Goal: Task Accomplishment & Management: Manage account settings

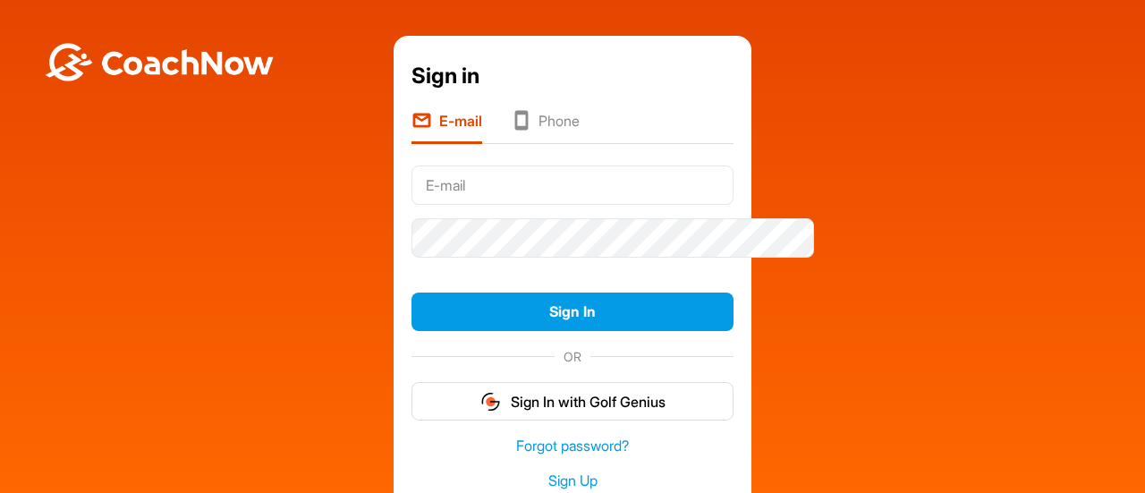
click at [541, 205] on input "text" at bounding box center [572, 184] width 322 height 39
type input "[EMAIL_ADDRESS][DOMAIN_NAME]"
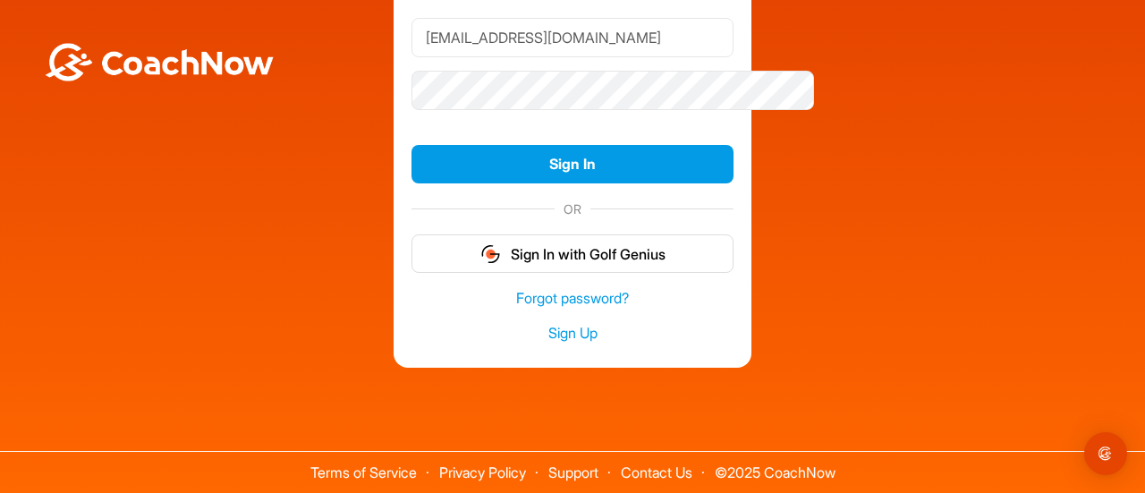
scroll to position [184, 0]
click at [540, 343] on link "Sign Up" at bounding box center [572, 333] width 322 height 21
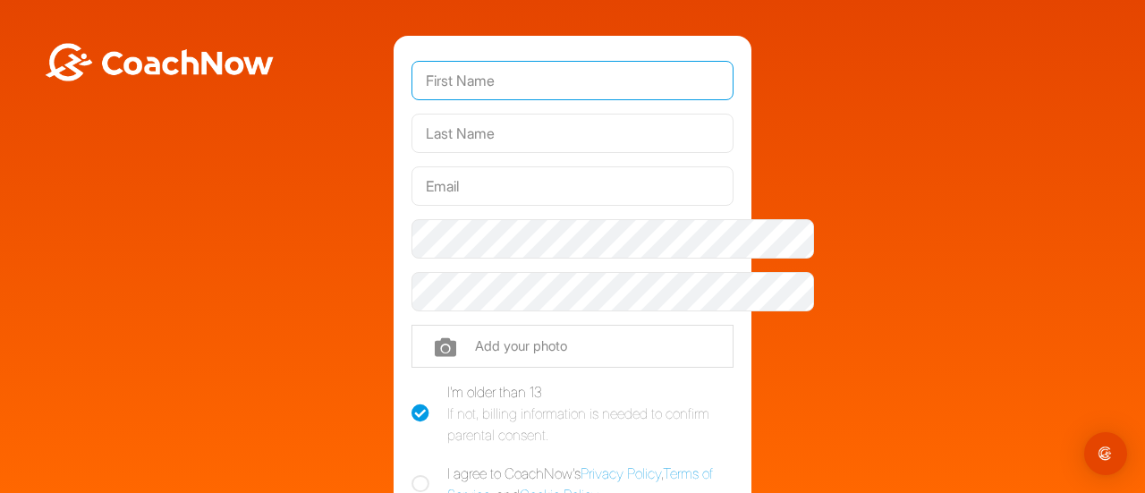
click at [476, 100] on input "text" at bounding box center [572, 80] width 322 height 39
type input "Mark"
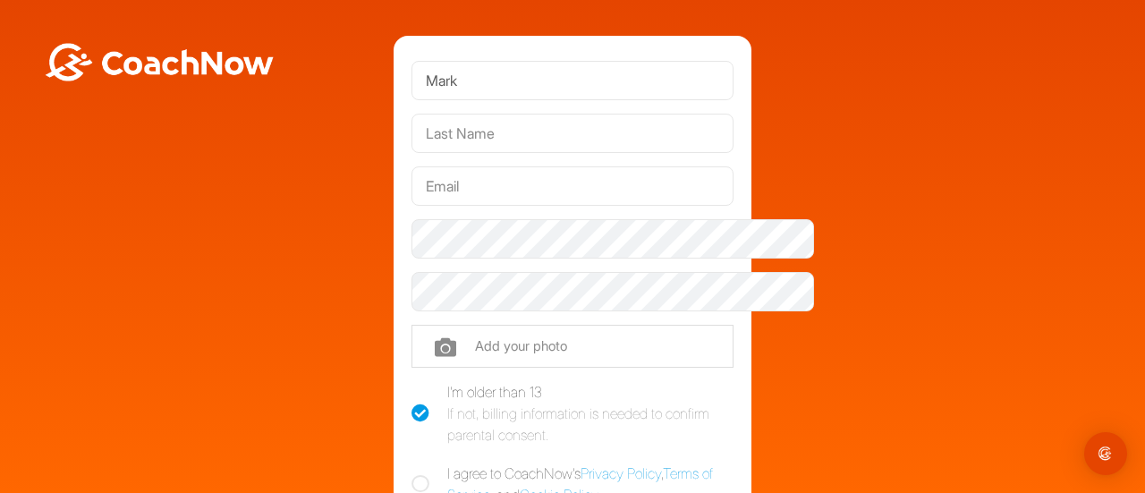
type input "Merrick"
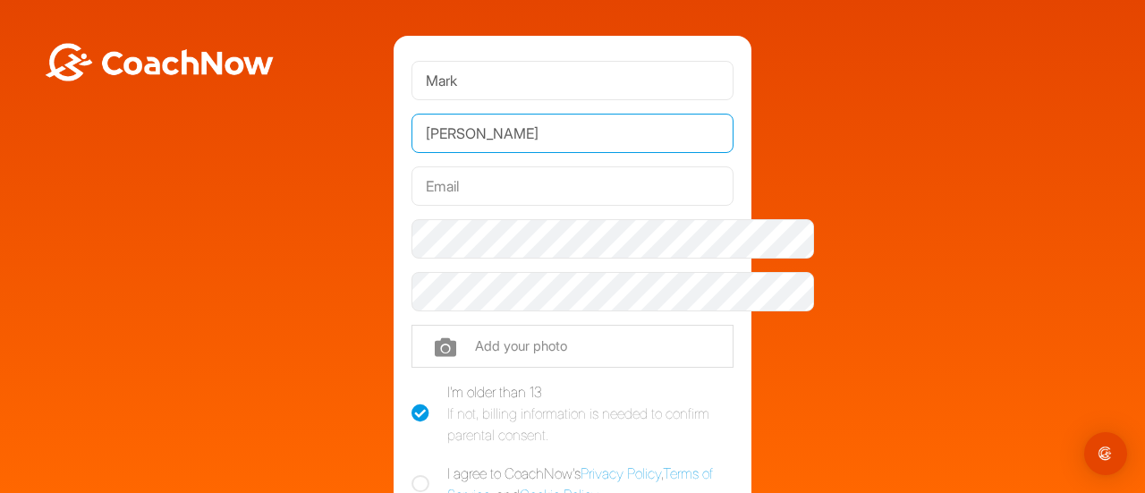
type input "[EMAIL_ADDRESS][DOMAIN_NAME]"
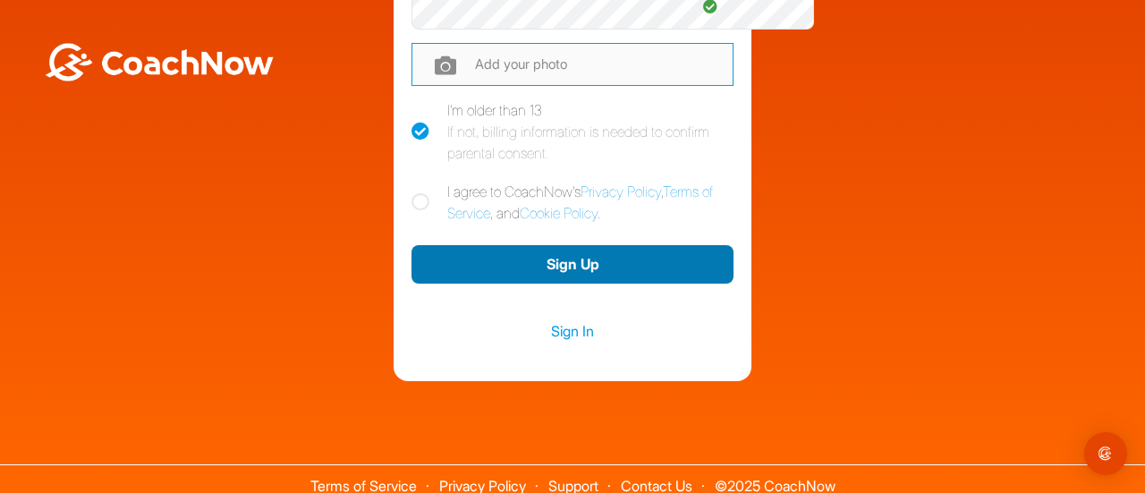
scroll to position [283, 0]
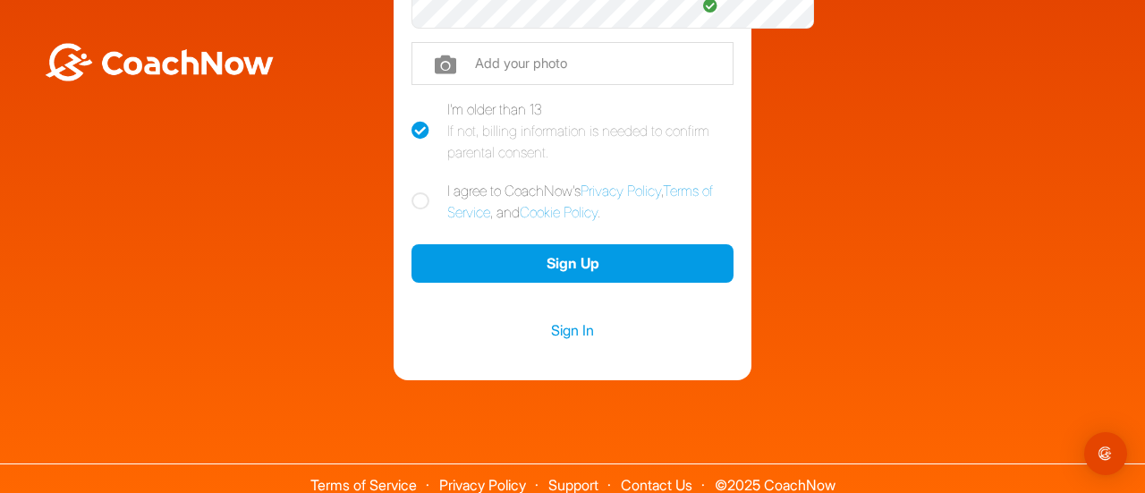
click at [411, 210] on icon at bounding box center [420, 201] width 18 height 18
click at [411, 191] on input "I agree to CoachNow's Privacy Policy , Terms of Service , and Cookie Policy ." at bounding box center [417, 186] width 12 height 12
checkbox input "true"
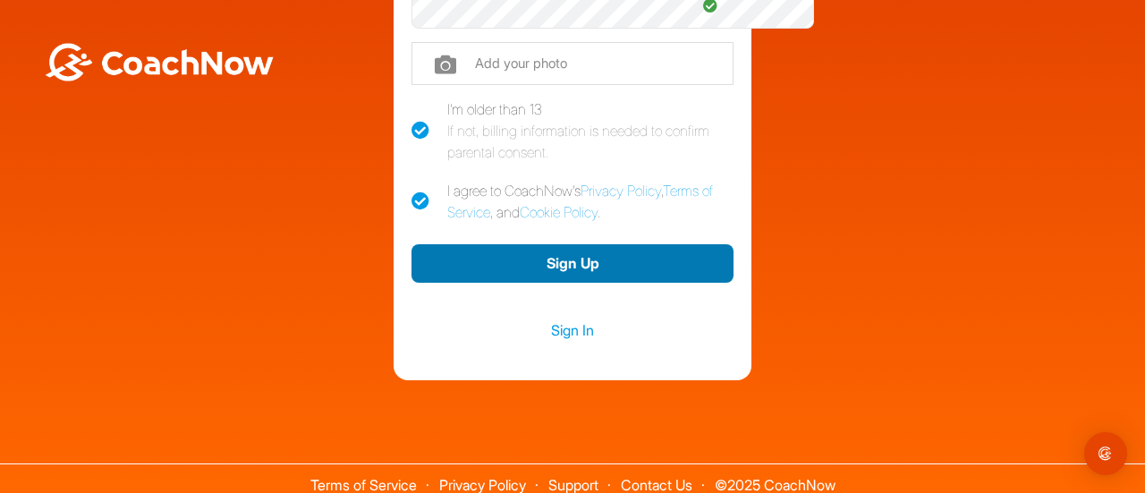
click at [553, 283] on button "Sign Up" at bounding box center [572, 263] width 322 height 38
click at [592, 283] on button "Sign Up" at bounding box center [572, 263] width 322 height 38
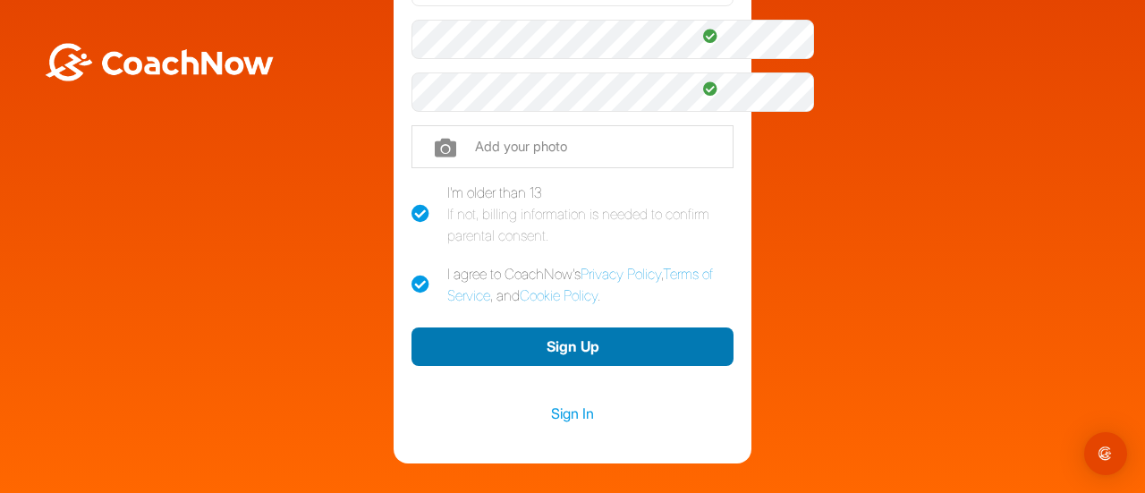
scroll to position [200, 0]
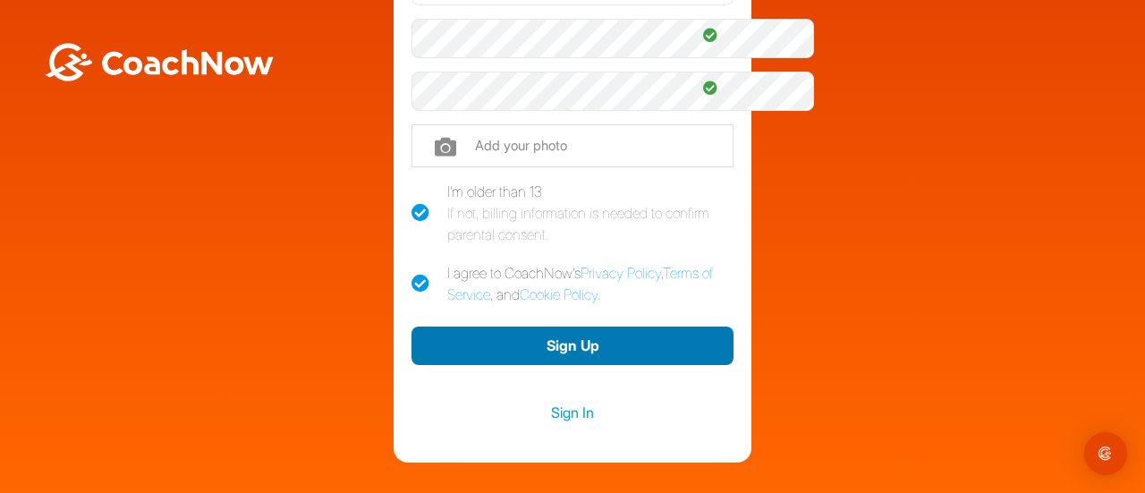
click at [571, 365] on button "Sign Up" at bounding box center [572, 345] width 322 height 38
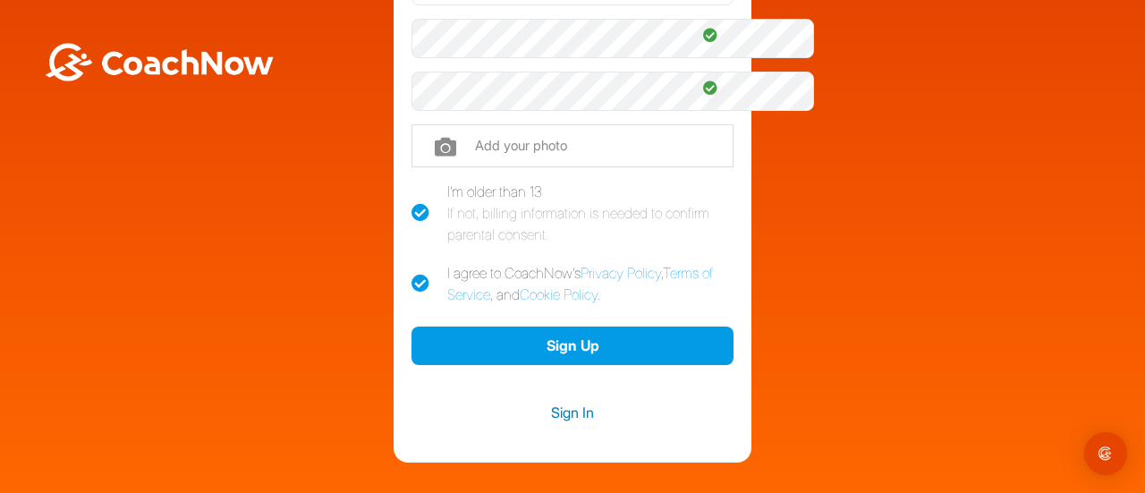
click at [572, 424] on link "Sign In" at bounding box center [572, 412] width 322 height 23
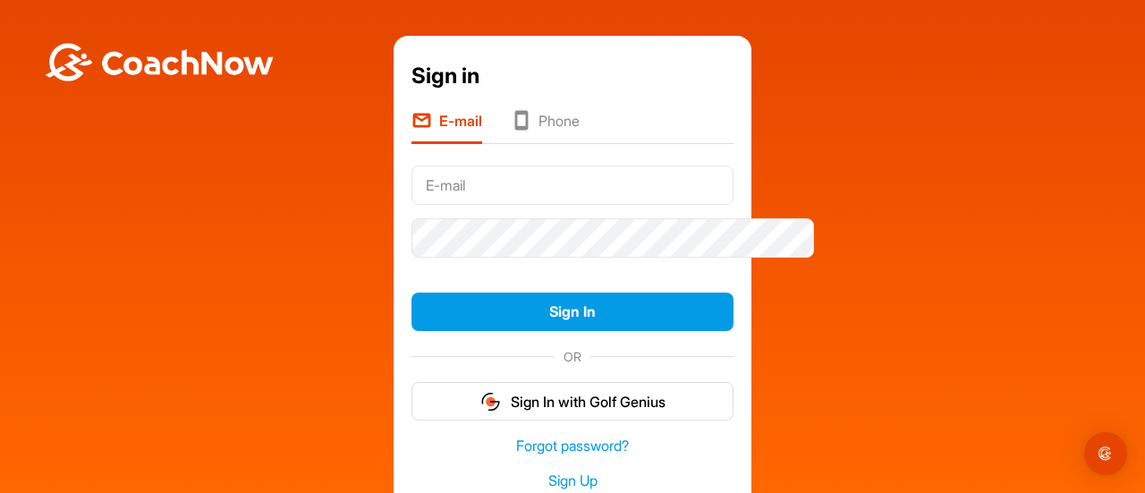
type input "[EMAIL_ADDRESS][DOMAIN_NAME]"
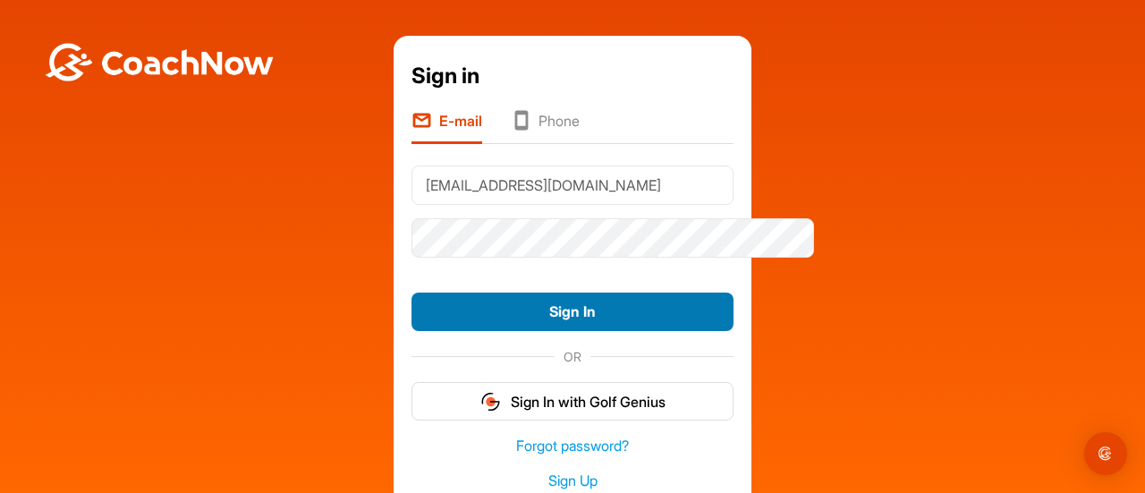
click at [580, 331] on button "Sign In" at bounding box center [572, 311] width 322 height 38
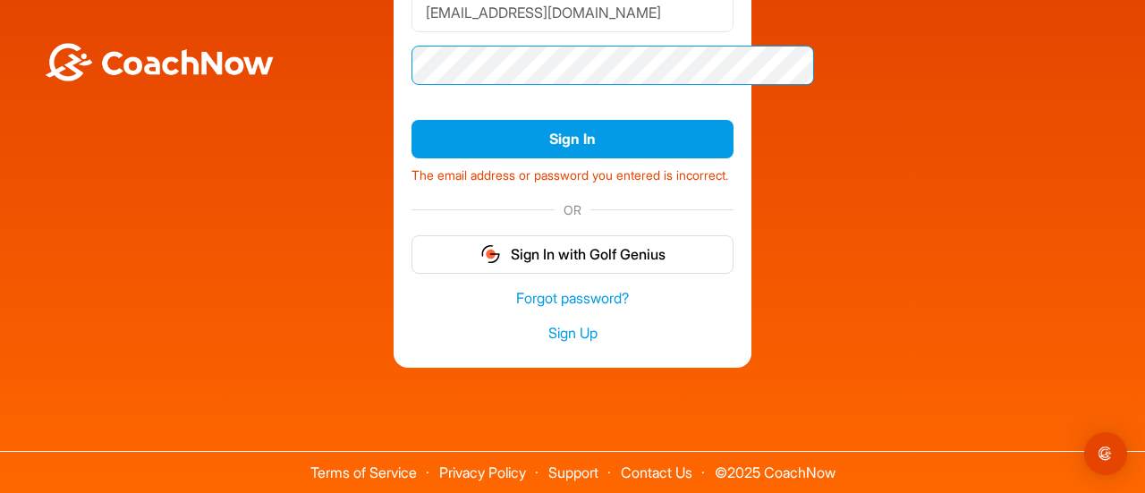
scroll to position [191, 0]
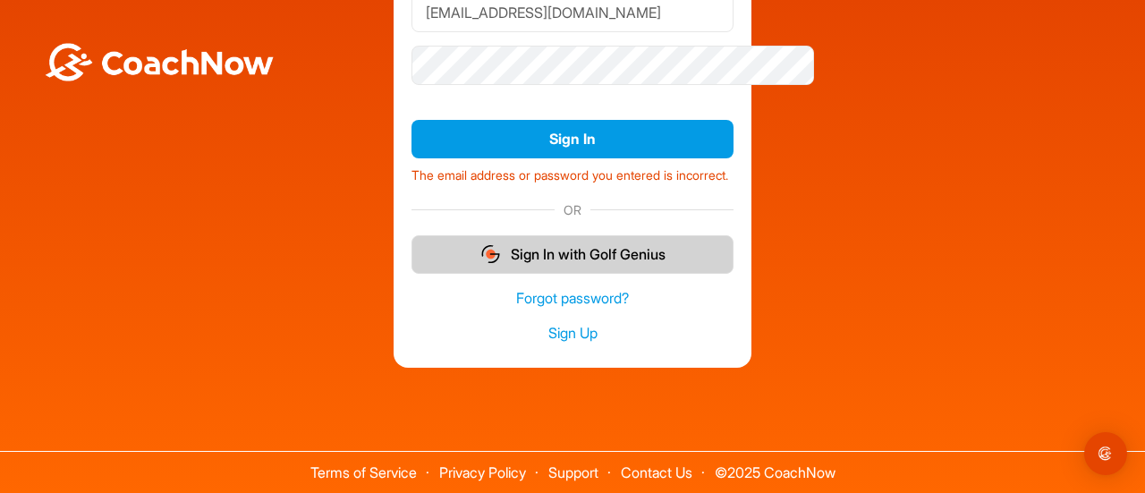
click at [565, 273] on button "Sign In with Golf Genius" at bounding box center [572, 254] width 322 height 38
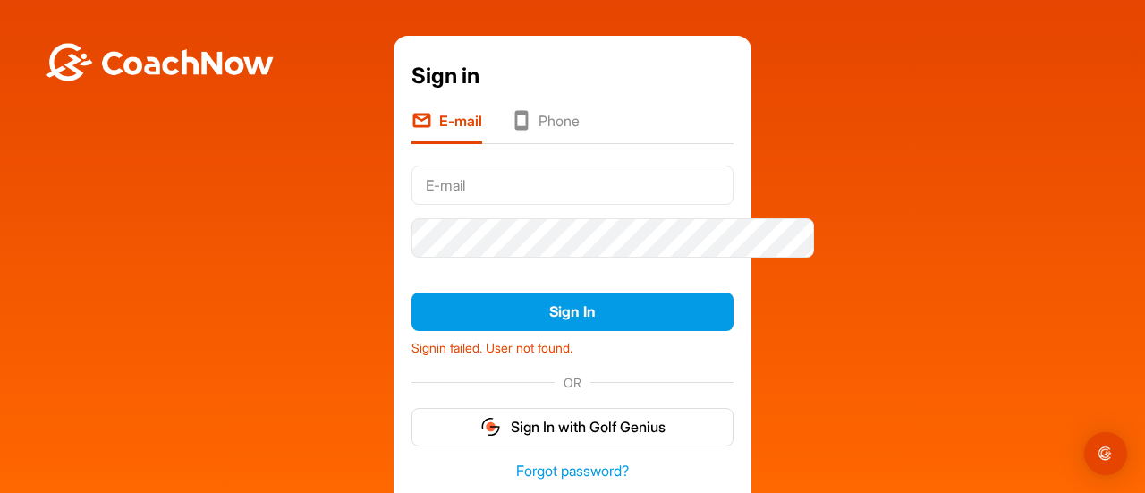
type input "[EMAIL_ADDRESS][DOMAIN_NAME]"
click at [567, 358] on div "Signin failed. User not found." at bounding box center [572, 345] width 322 height 26
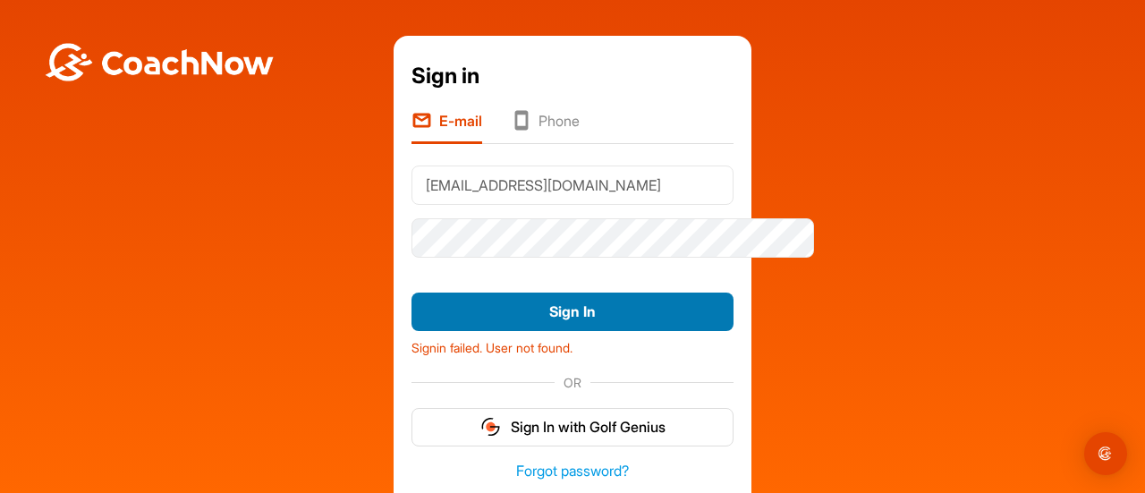
click at [567, 331] on button "Sign In" at bounding box center [572, 311] width 322 height 38
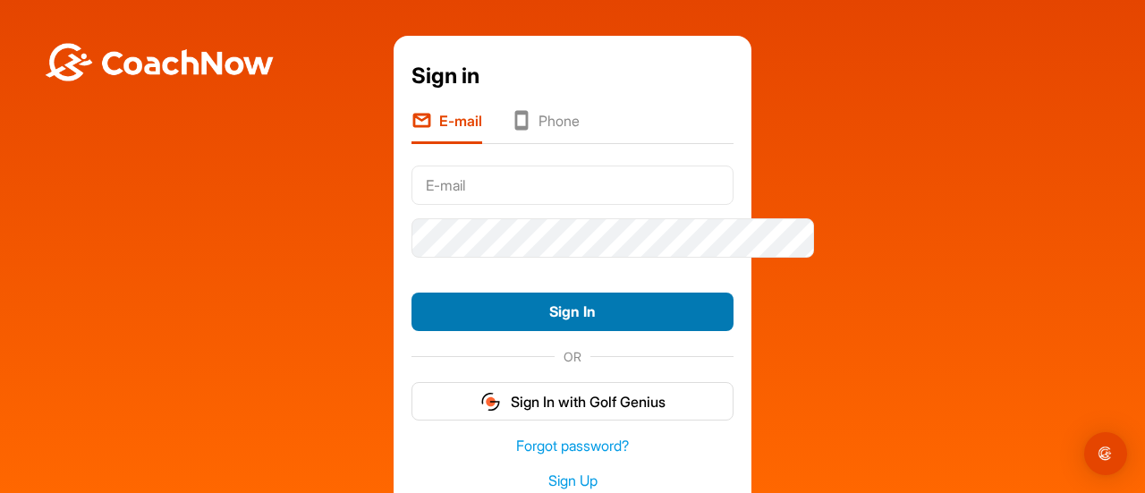
type input "[EMAIL_ADDRESS][DOMAIN_NAME]"
click at [603, 331] on button "Sign In" at bounding box center [572, 311] width 322 height 38
